Goal: Information Seeking & Learning: Learn about a topic

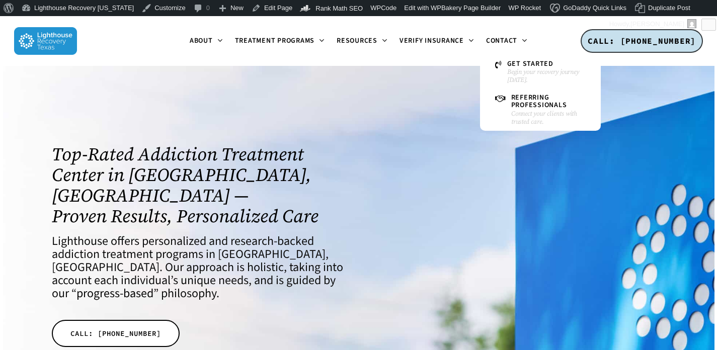
click at [499, 47] on li "Contact Get Started Begin your recovery journey today. Referring Professionals …" at bounding box center [506, 41] width 53 height 50
click at [513, 95] on span "Referring Professionals" at bounding box center [537, 102] width 56 height 18
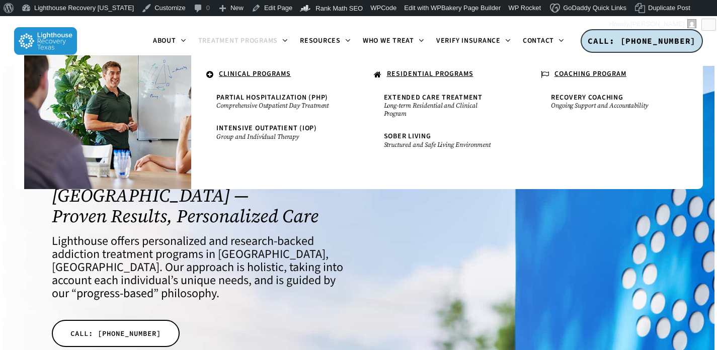
click at [265, 40] on span "Treatment Programs" at bounding box center [238, 41] width 80 height 10
